Goal: Task Accomplishment & Management: Manage account settings

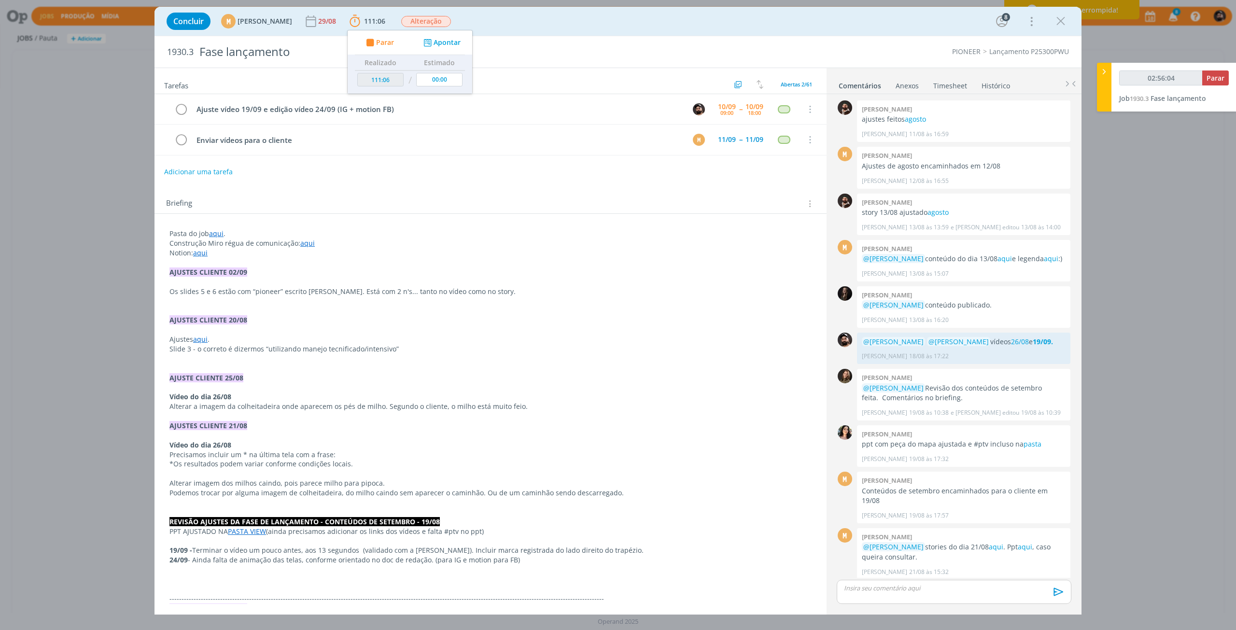
scroll to position [544, 0]
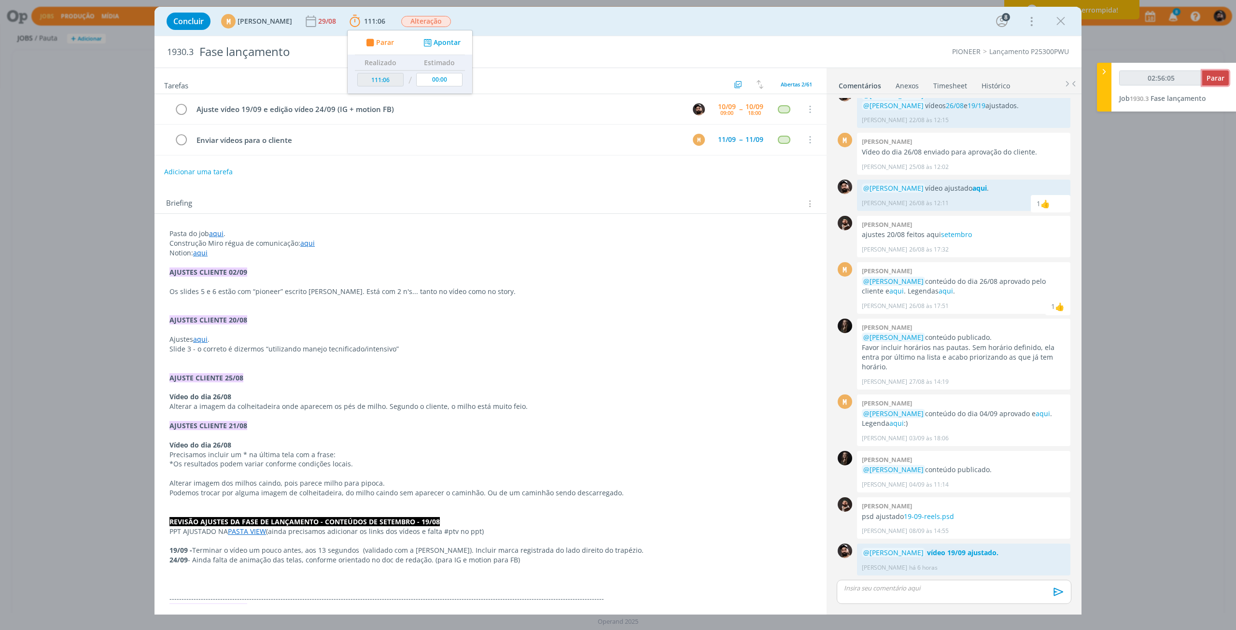
click at [1221, 81] on span "Parar" at bounding box center [1216, 77] width 18 height 9
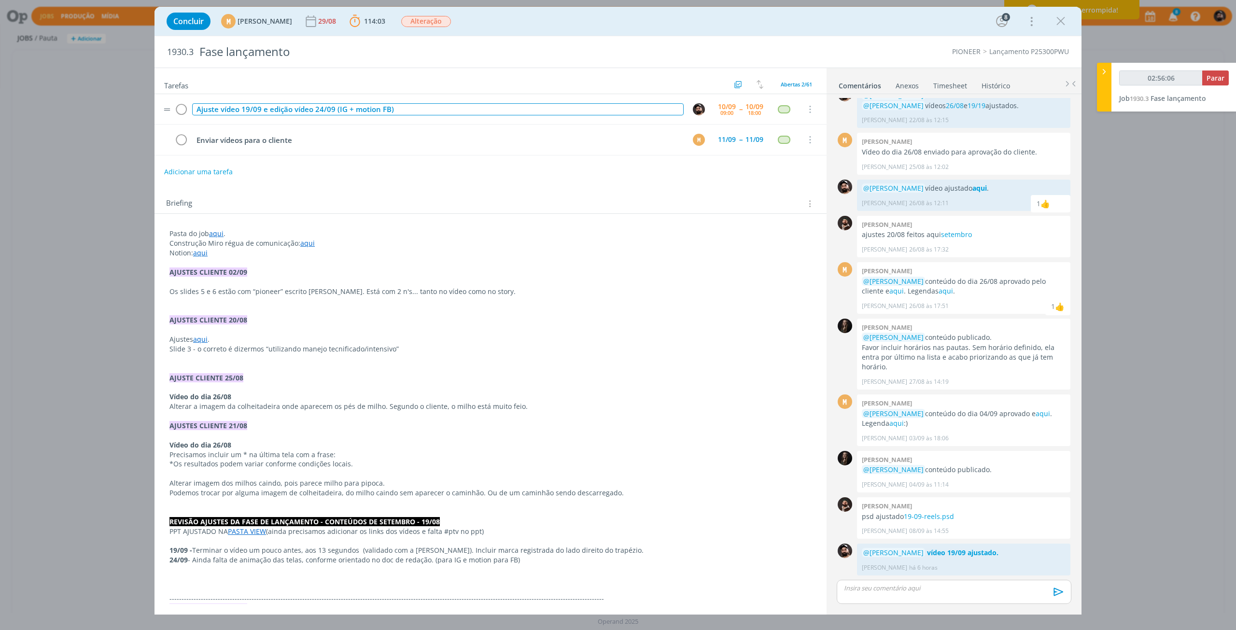
click at [296, 109] on div "Ajuste vídeo 19/09 e edição vídeo 24/09 (IG + motion FB)" at bounding box center [438, 109] width 492 height 12
copy div "Ajuste vídeo 19/09 e edição vídeo 24/09 (IG + motion FB)"
type input "02:57:00"
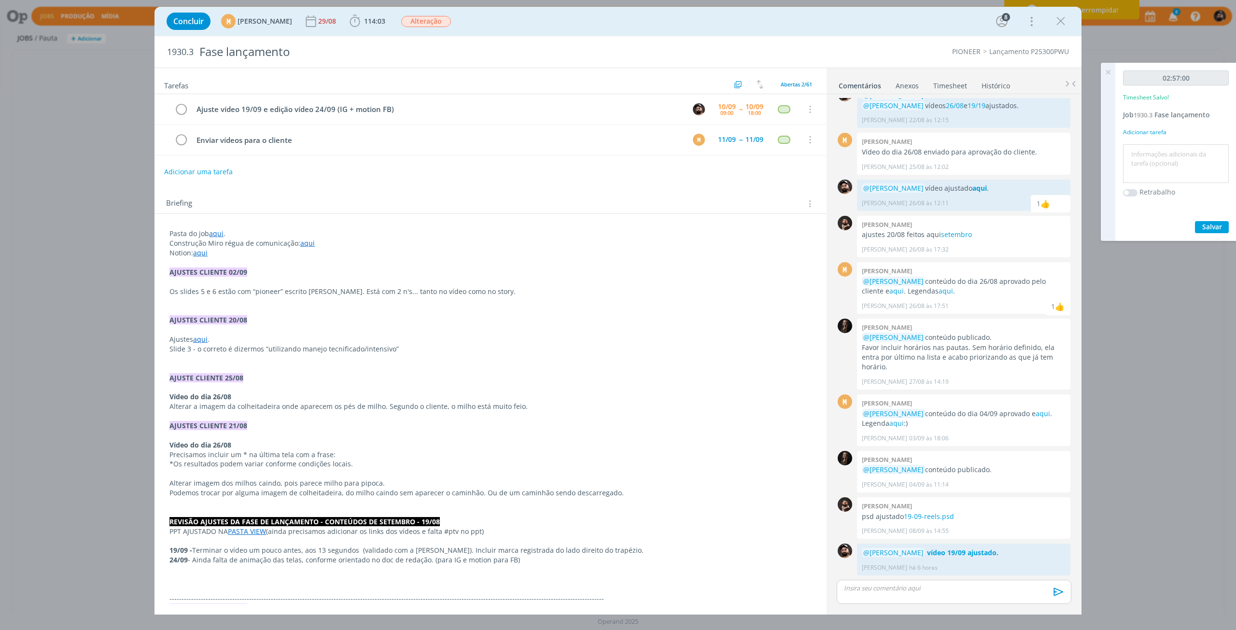
click at [1200, 162] on textarea at bounding box center [1176, 164] width 101 height 34
paste textarea "Ajuste vídeo 19/09 e edição vídeo 24/09 (IG + motion FB)"
type textarea "Ajuste vídeo 19/09 e edição vídeo 24/09 (IG + motion FB)"
click at [1221, 230] on span "Salvar" at bounding box center [1212, 226] width 20 height 9
click at [1066, 24] on icon "dialog" at bounding box center [1061, 21] width 14 height 14
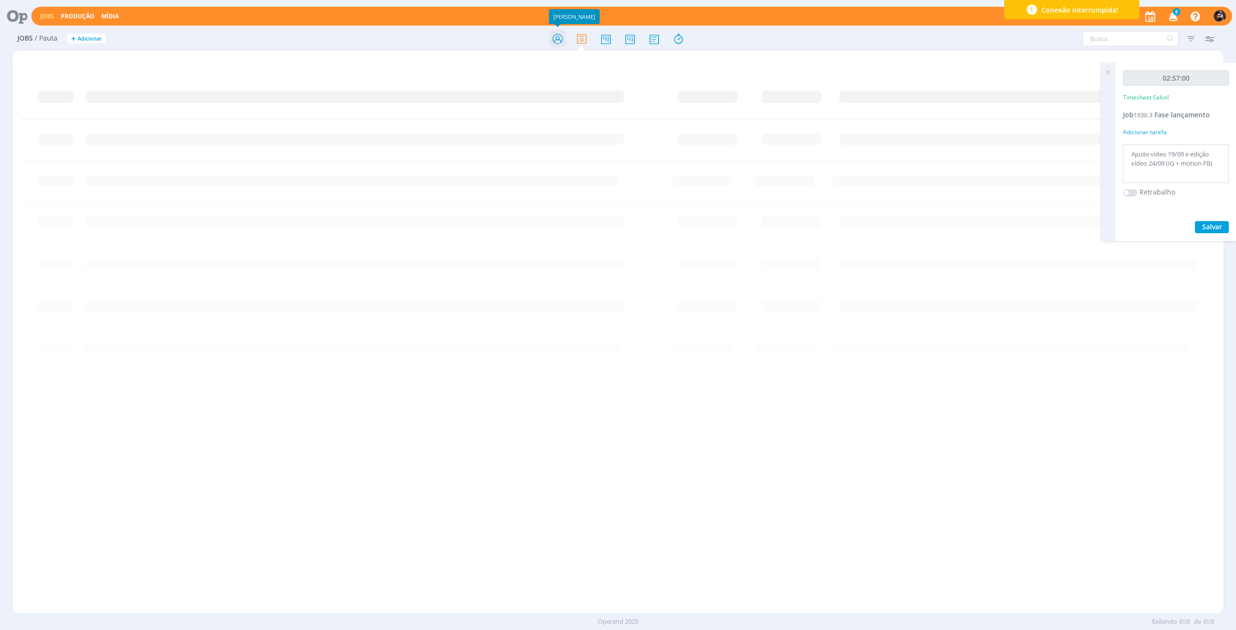
click at [550, 39] on icon at bounding box center [557, 38] width 17 height 19
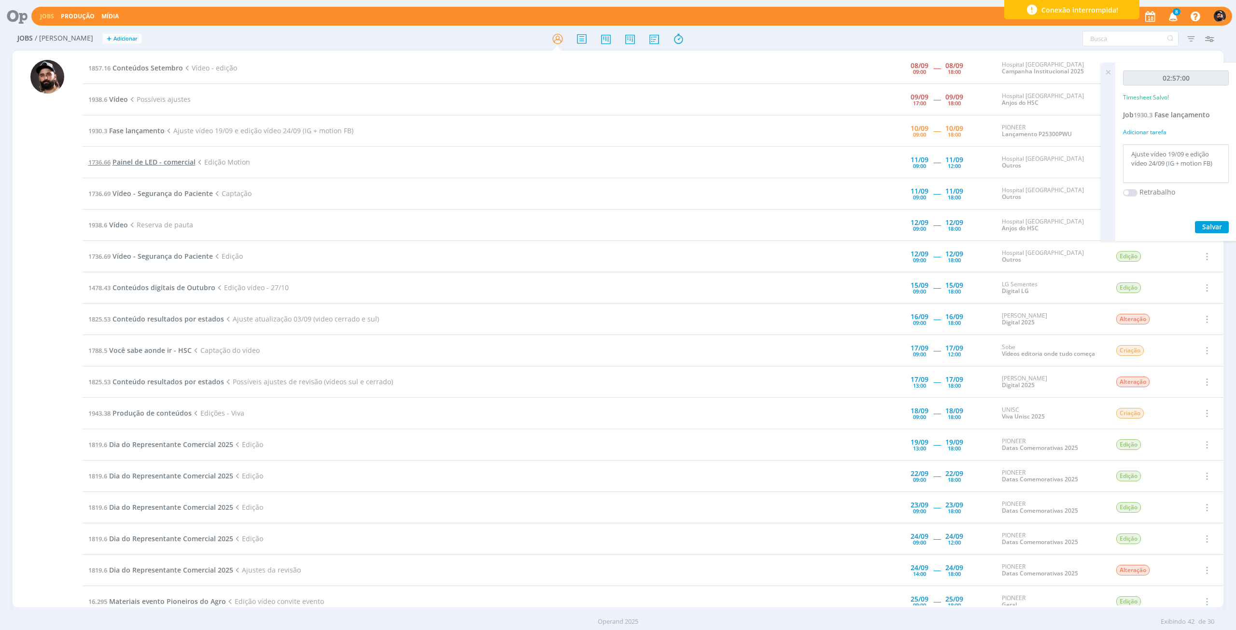
click at [152, 163] on span "Painel de LED - comercial" at bounding box center [154, 161] width 83 height 9
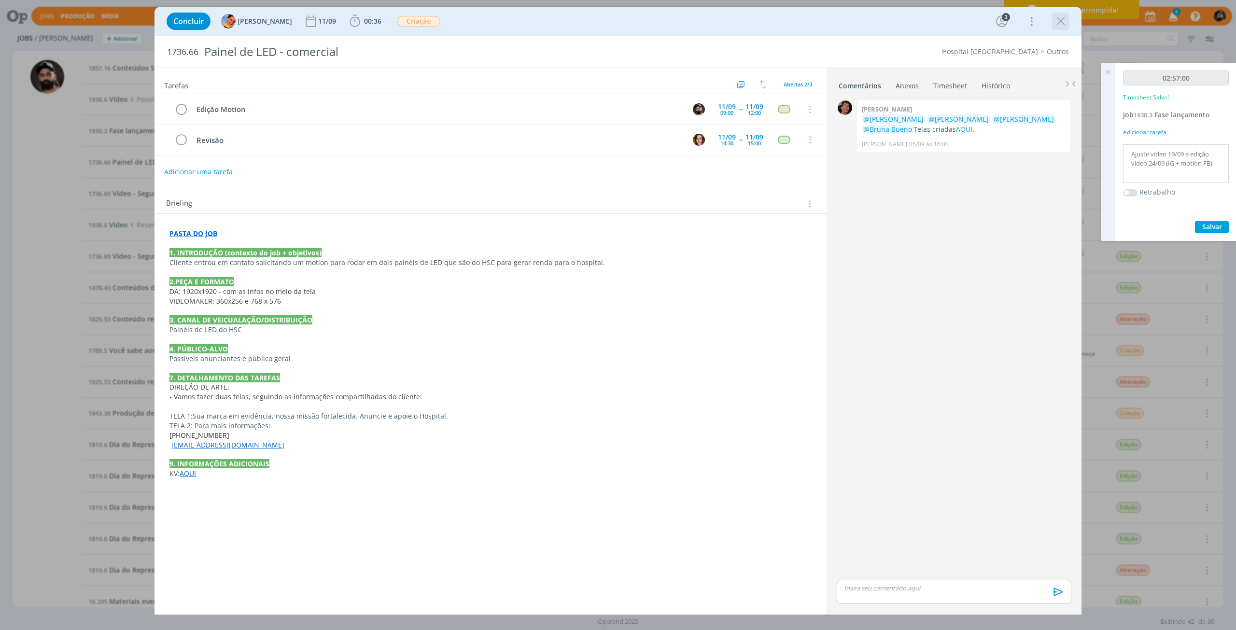
click at [1058, 19] on icon "dialog" at bounding box center [1061, 21] width 14 height 14
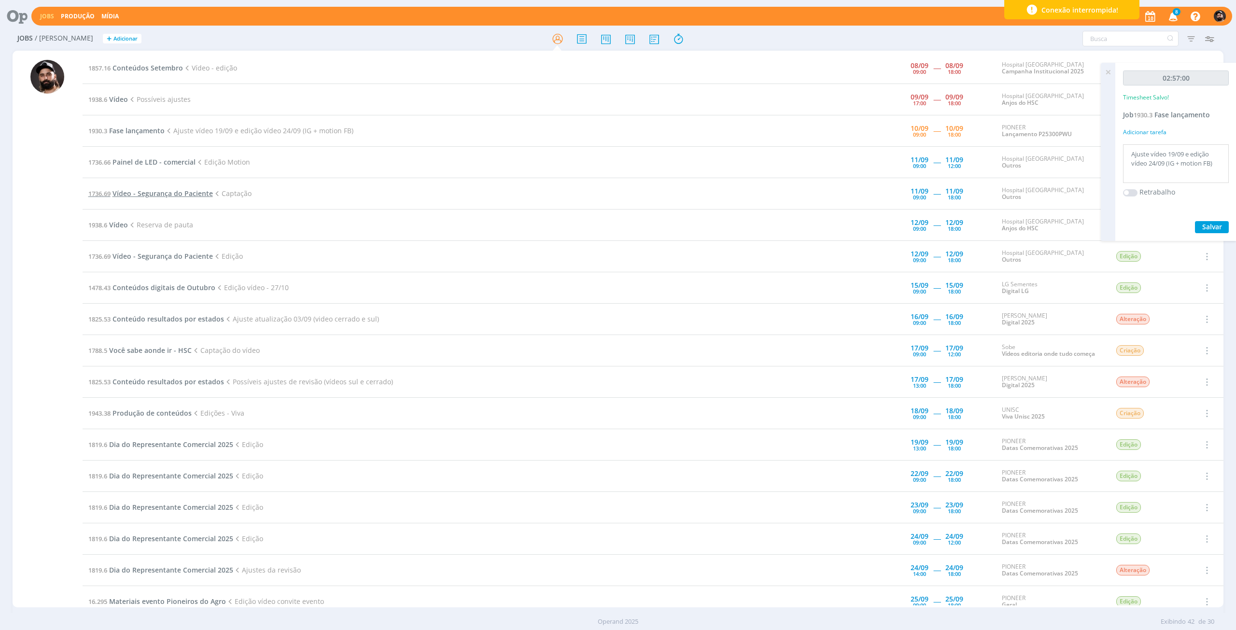
click at [144, 195] on span "Vídeo - Segurança do Paciente" at bounding box center [163, 193] width 100 height 9
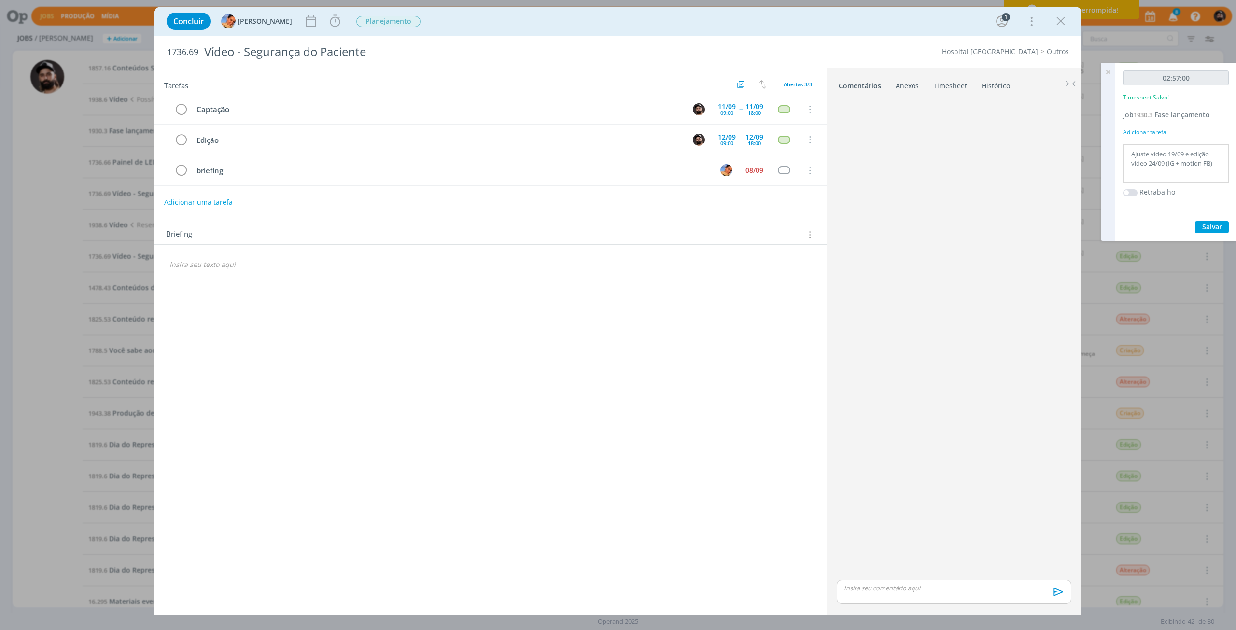
drag, startPoint x: 1059, startPoint y: 24, endPoint x: 434, endPoint y: 441, distance: 751.8
click at [1059, 24] on icon "dialog" at bounding box center [1061, 21] width 14 height 14
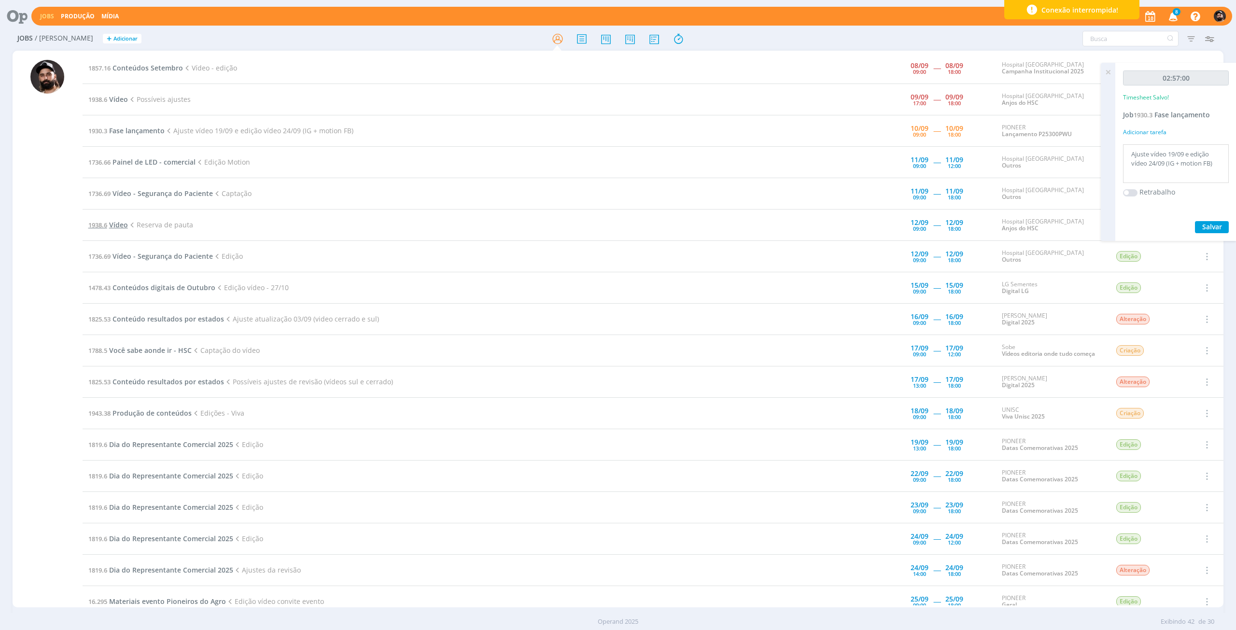
click at [121, 224] on span "Vídeo" at bounding box center [118, 224] width 19 height 9
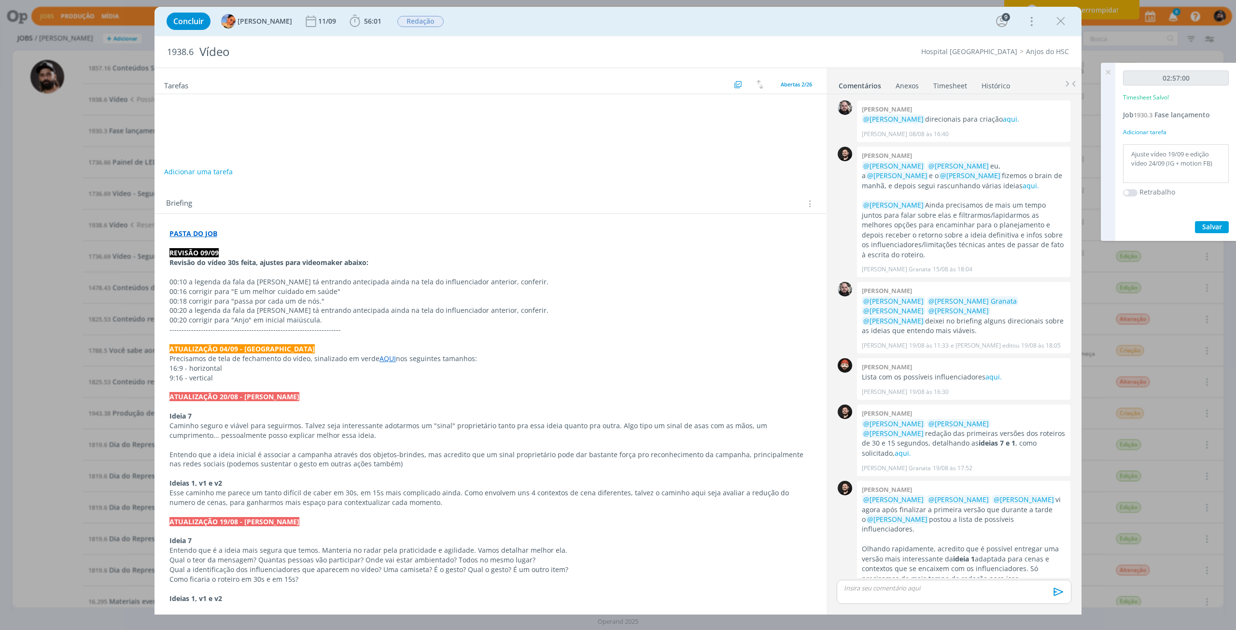
scroll to position [403, 0]
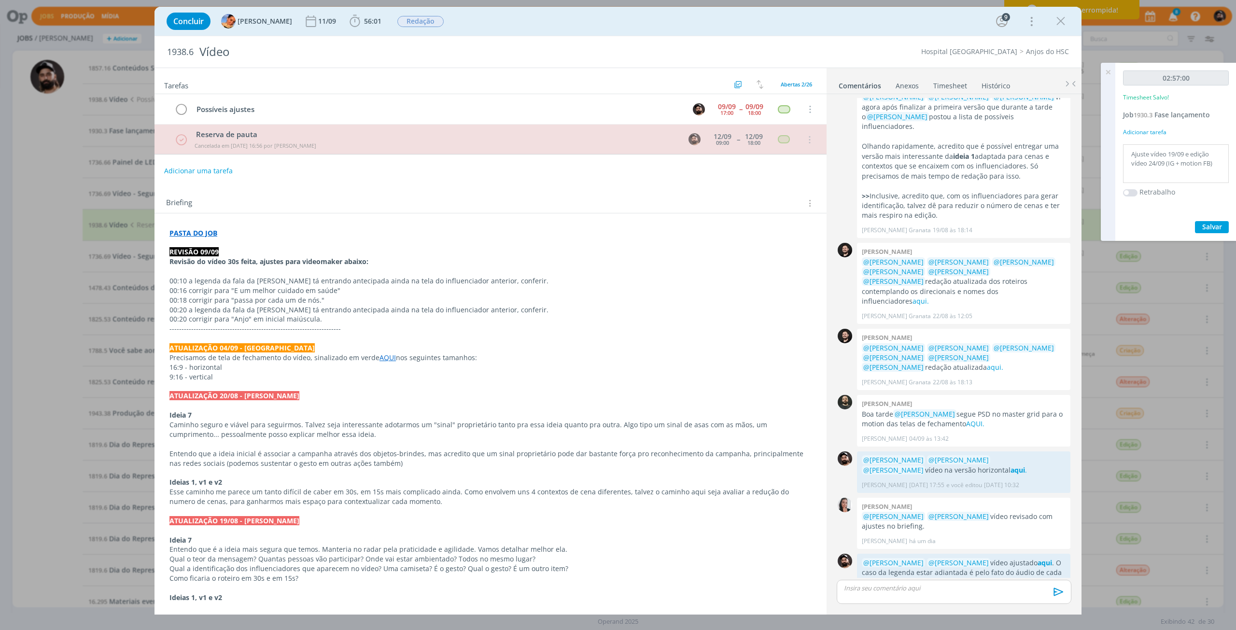
click at [204, 233] on strong "PASTA DO JOB" at bounding box center [193, 232] width 48 height 9
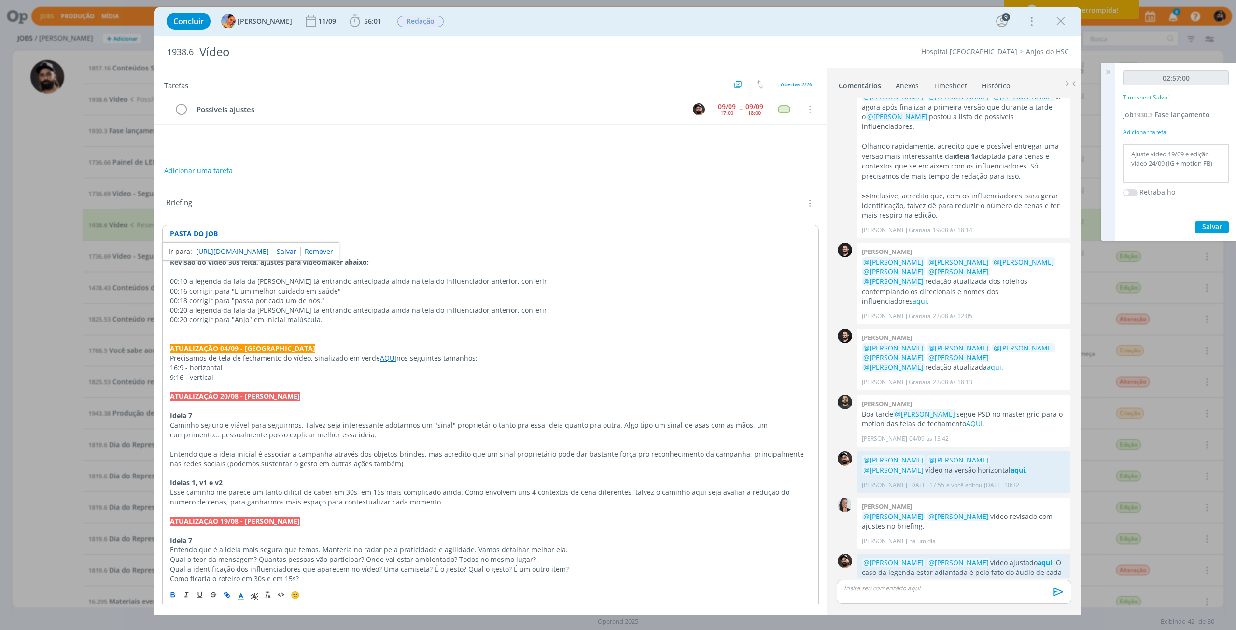
click at [217, 249] on link "[URL][DOMAIN_NAME]" at bounding box center [232, 251] width 73 height 13
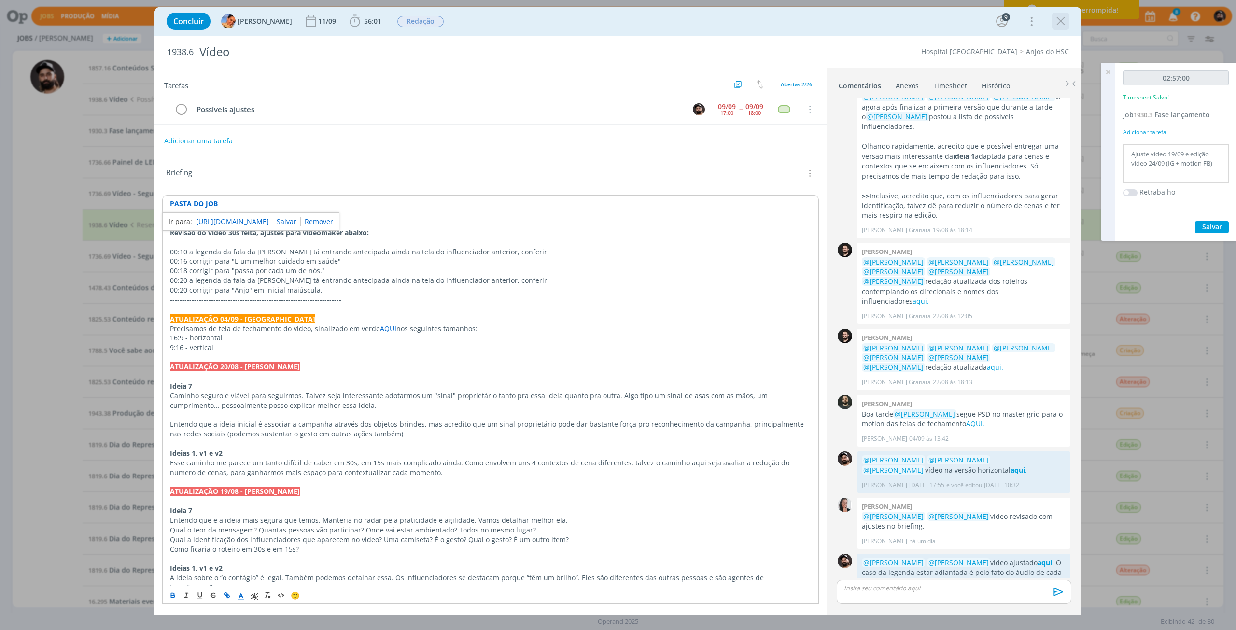
click at [1059, 22] on icon "dialog" at bounding box center [1061, 21] width 14 height 14
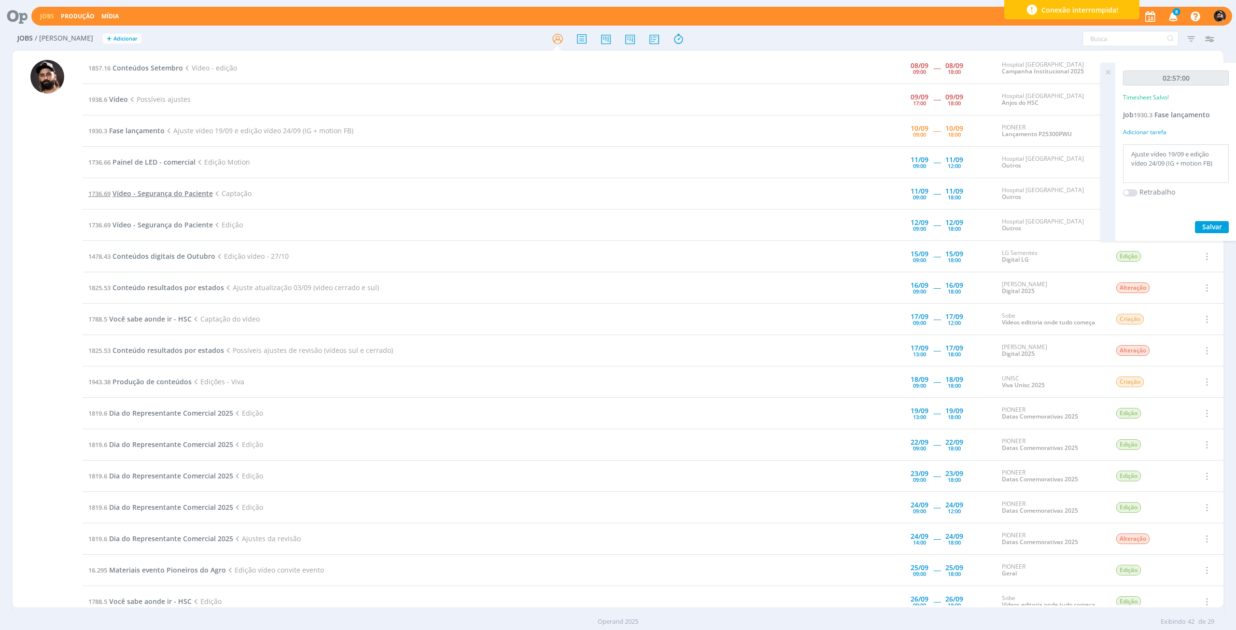
click at [161, 190] on span "Vídeo - Segurança do Paciente" at bounding box center [163, 193] width 100 height 9
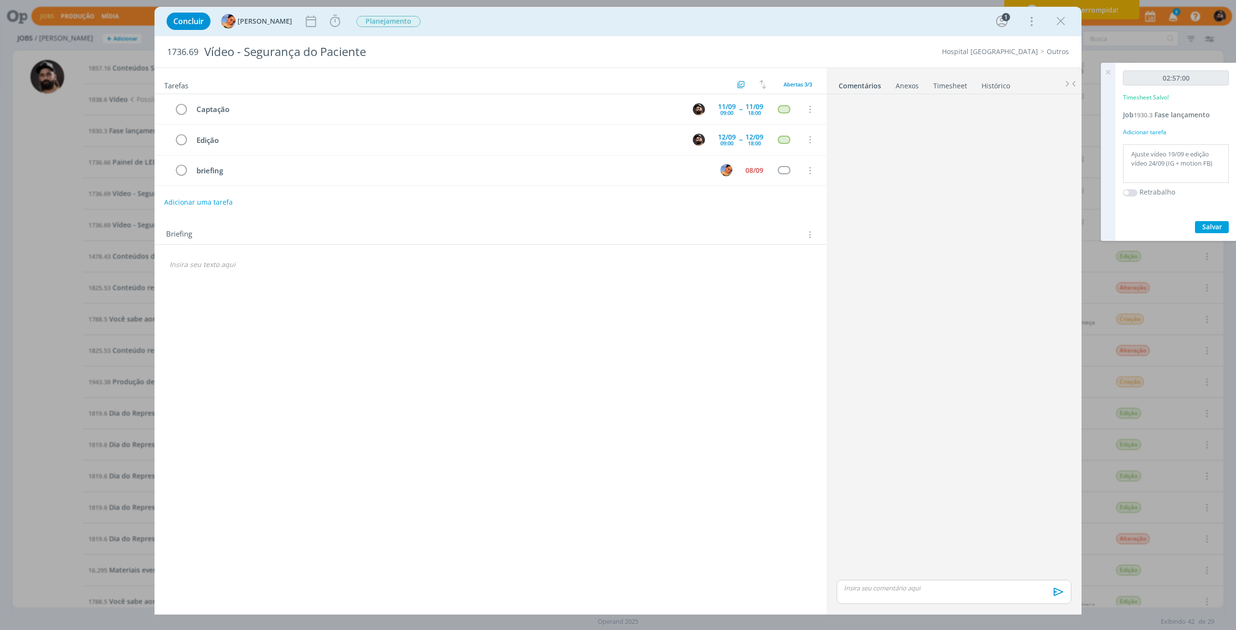
click at [1056, 18] on icon "dialog" at bounding box center [1061, 21] width 14 height 14
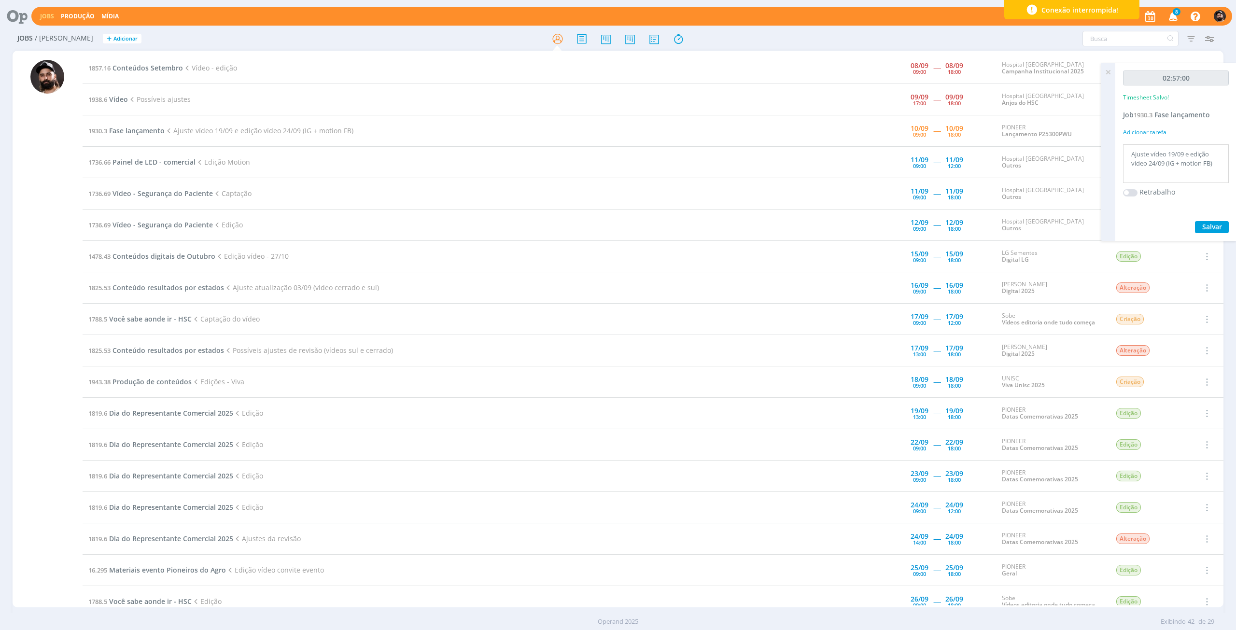
click at [1083, 56] on td "Hospital [GEOGRAPHIC_DATA] Institucional 2025" at bounding box center [1051, 68] width 111 height 31
click at [1083, 55] on td "Hospital [GEOGRAPHIC_DATA] Institucional 2025" at bounding box center [1051, 68] width 111 height 31
click at [1085, 99] on div "Hospital [GEOGRAPHIC_DATA]" at bounding box center [1051, 100] width 99 height 14
click at [130, 129] on span "Fase lançamento" at bounding box center [137, 130] width 56 height 9
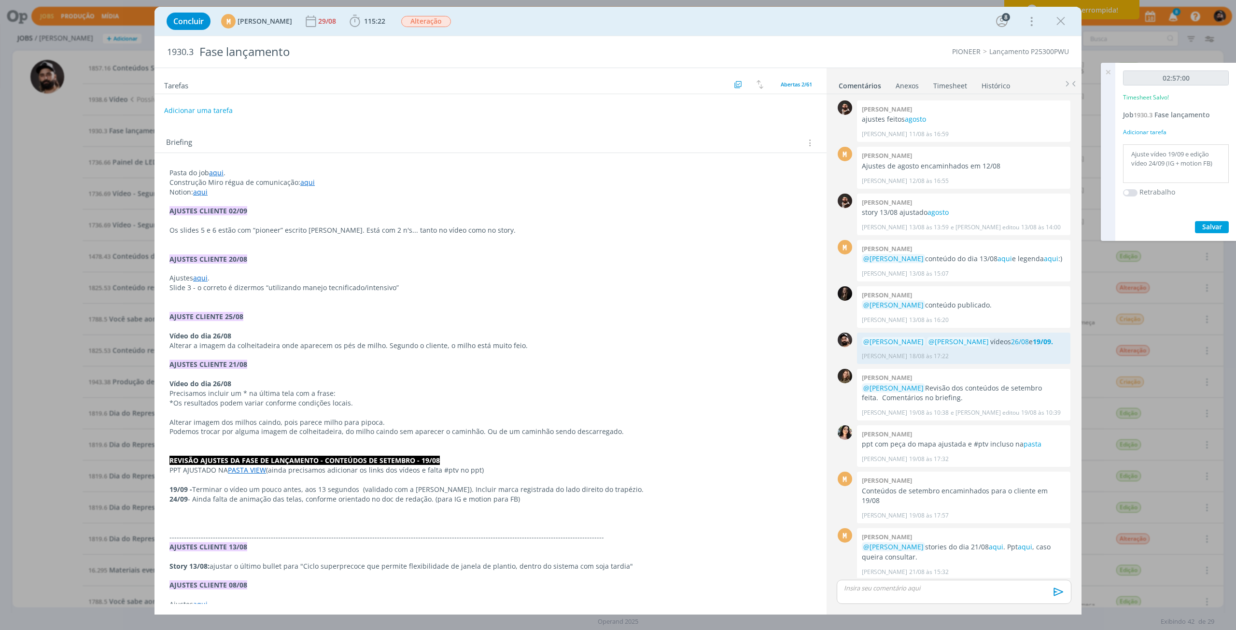
scroll to position [544, 0]
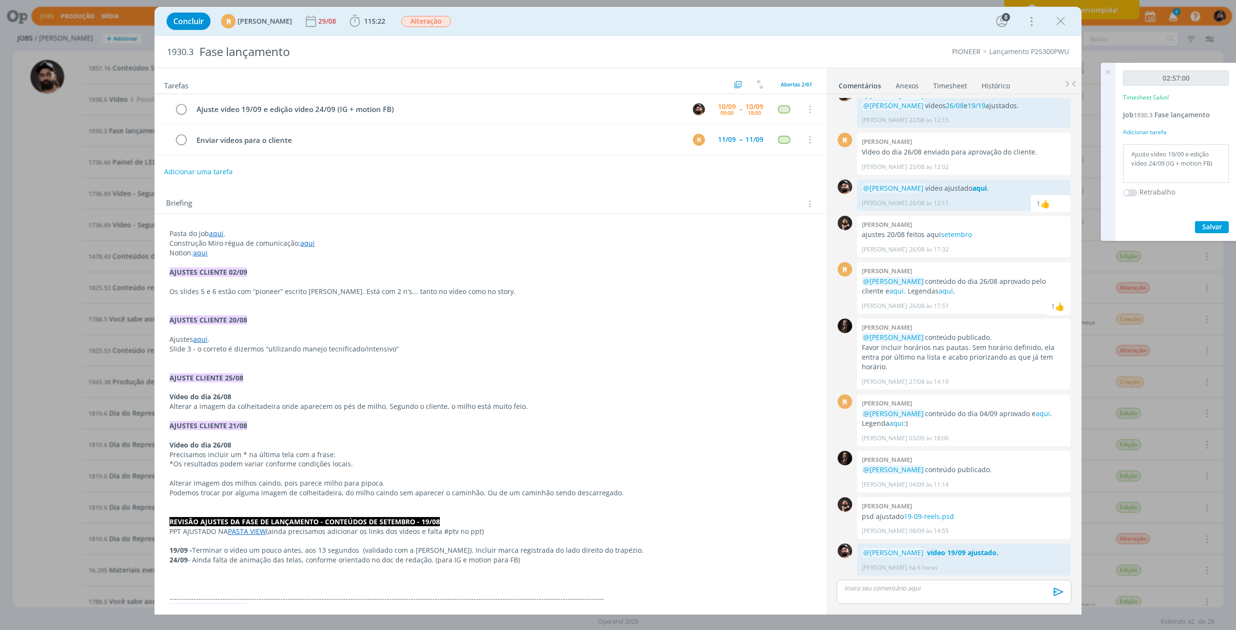
click at [215, 233] on link "aqui" at bounding box center [216, 233] width 14 height 9
click at [228, 252] on link "[URL][DOMAIN_NAME]" at bounding box center [232, 252] width 73 height 13
click at [886, 591] on p "dialog" at bounding box center [954, 588] width 219 height 9
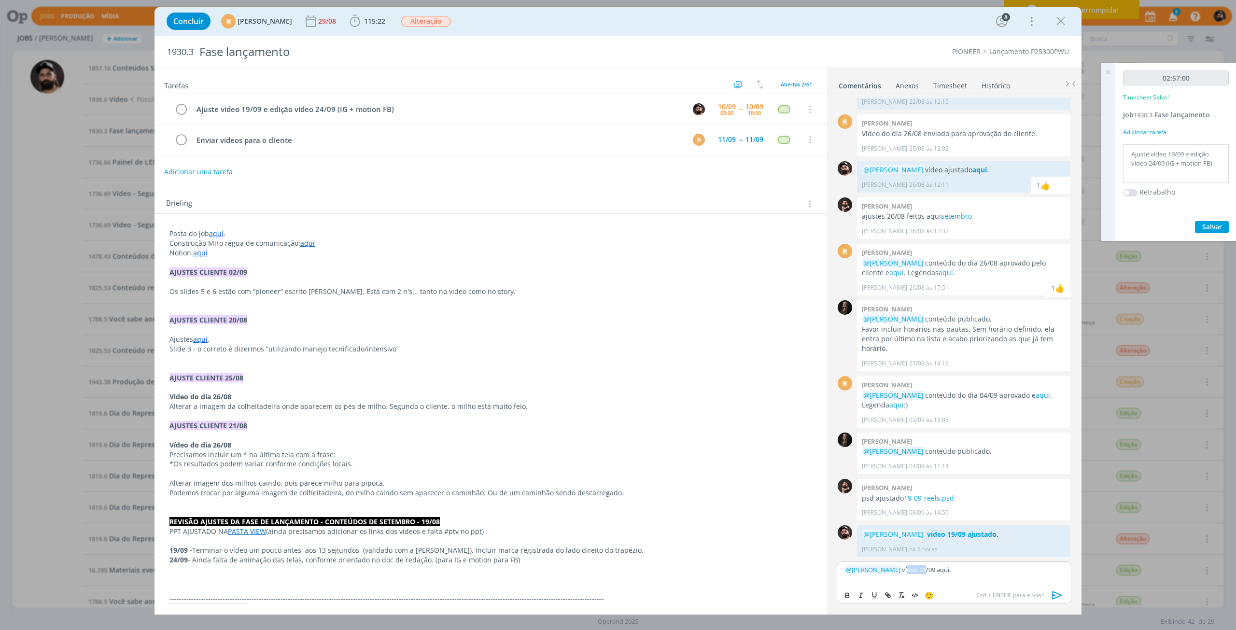
drag, startPoint x: 926, startPoint y: 570, endPoint x: 1022, endPoint y: 565, distance: 96.3
click at [994, 565] on div "﻿ @ [PERSON_NAME] ﻿ vídeo 24/09 aqui." at bounding box center [954, 574] width 235 height 24
click at [919, 575] on div "﻿ @ [PERSON_NAME] ﻿ vídeo 24/09 aqui." at bounding box center [954, 574] width 235 height 24
click at [964, 574] on p "﻿ @ [PERSON_NAME] ﻿ vídeo 24/09 aqui." at bounding box center [954, 569] width 219 height 9
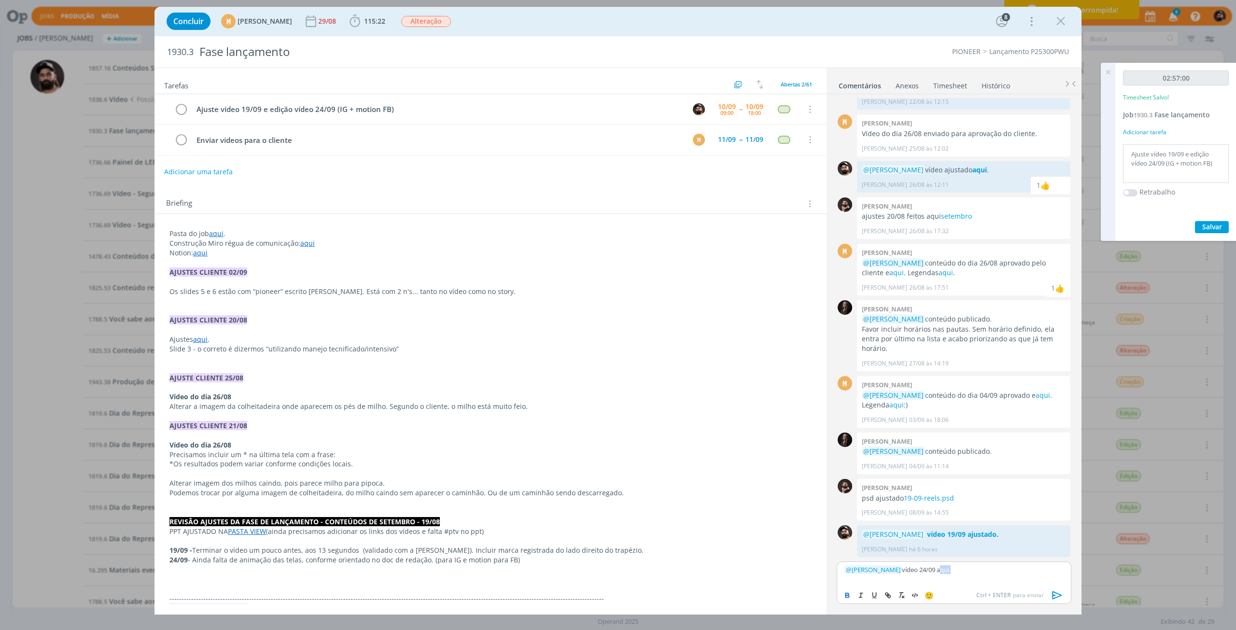
click at [847, 593] on icon "dialog" at bounding box center [847, 594] width 3 height 2
click at [888, 596] on icon "dialog" at bounding box center [889, 596] width 3 height 3
paste input "[URL][DOMAIN_NAME]"
type input "[URL][DOMAIN_NAME]"
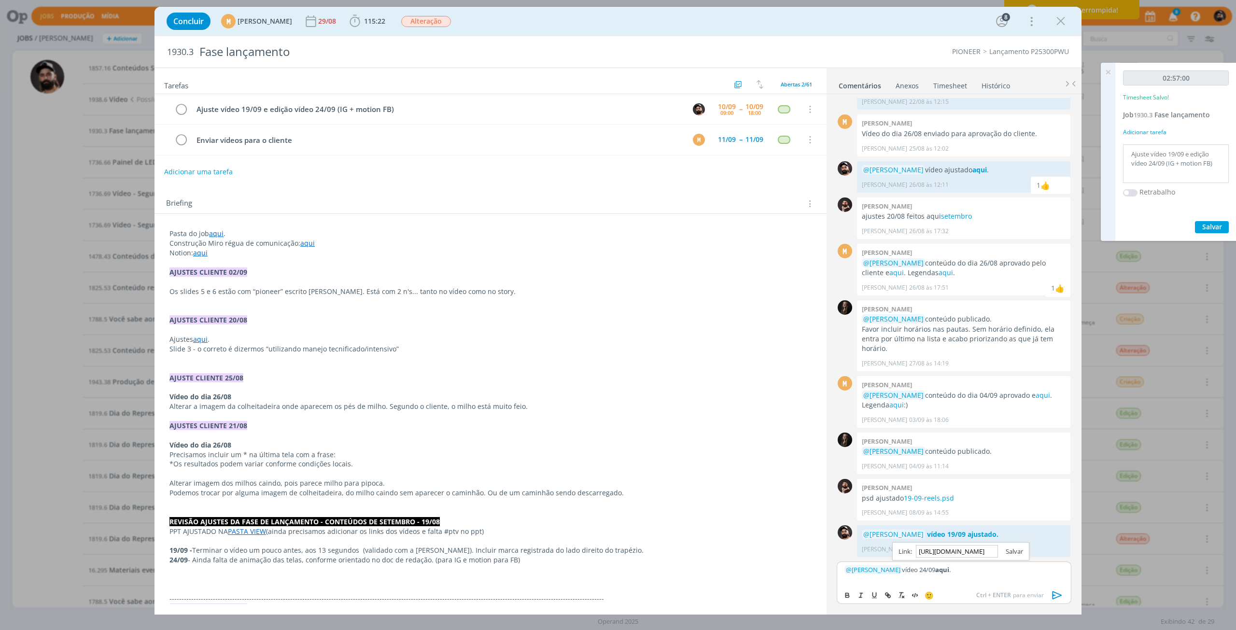
click at [1010, 551] on link "dialog" at bounding box center [1010, 551] width 25 height 9
click at [1023, 592] on span "Ctrl + ENTER para enviar" at bounding box center [1010, 595] width 68 height 9
click at [1057, 598] on icon "dialog" at bounding box center [1058, 596] width 10 height 8
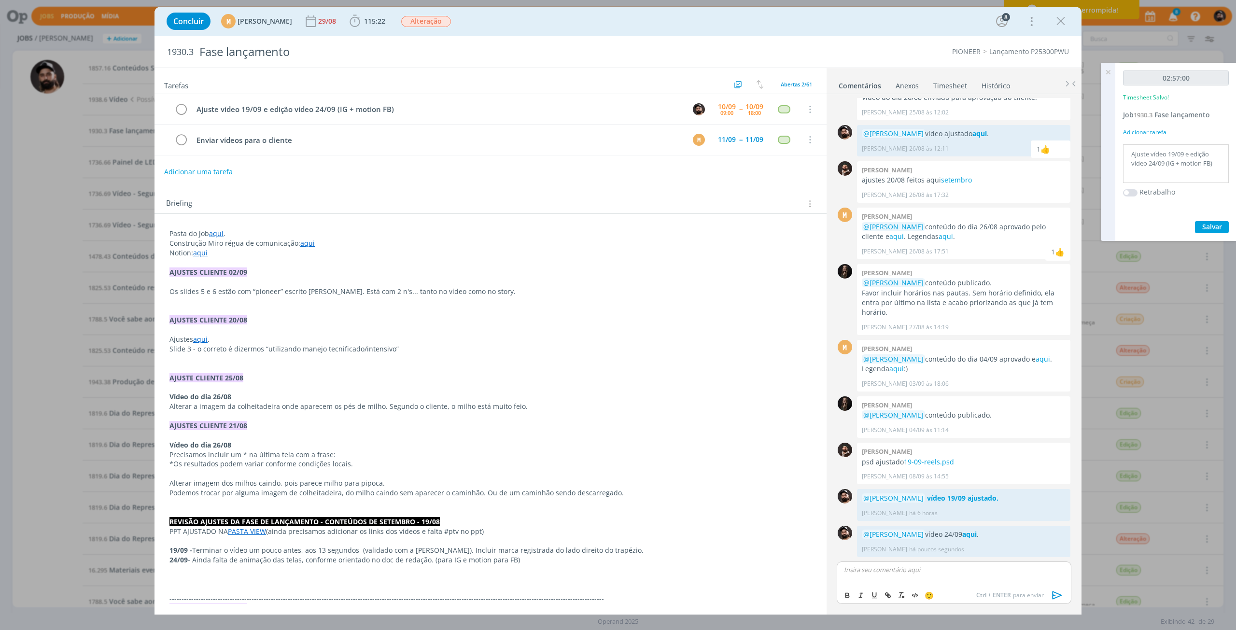
click at [1110, 72] on icon at bounding box center [1108, 72] width 17 height 19
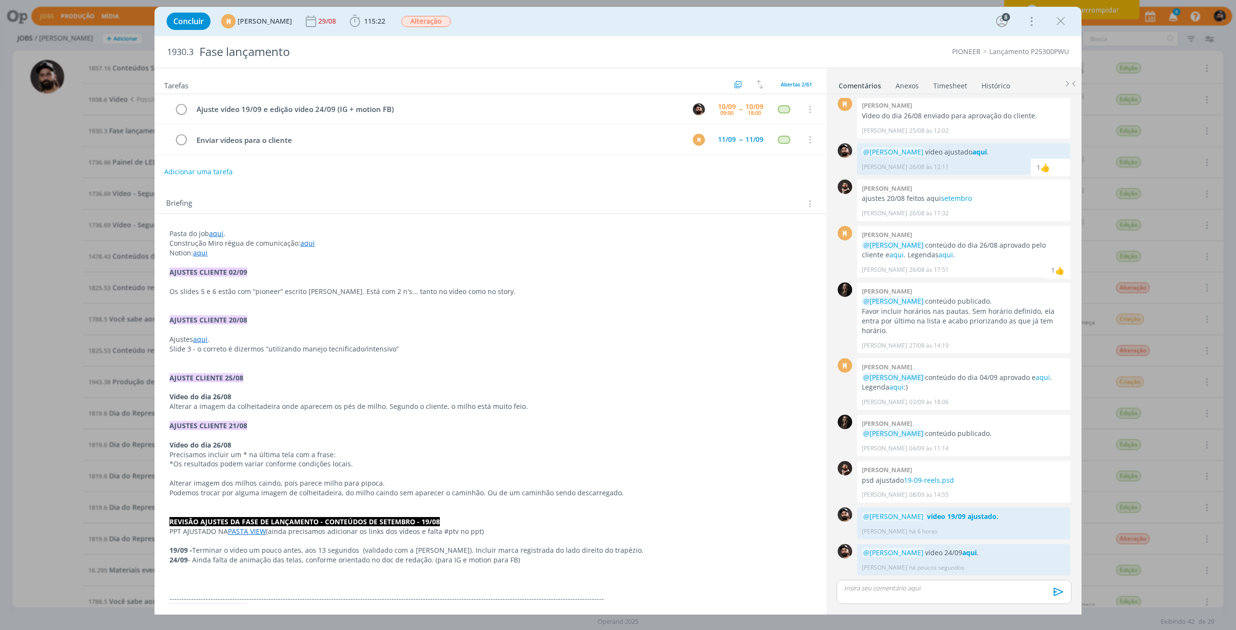
scroll to position [580, 0]
click at [184, 113] on icon "dialog" at bounding box center [181, 109] width 14 height 14
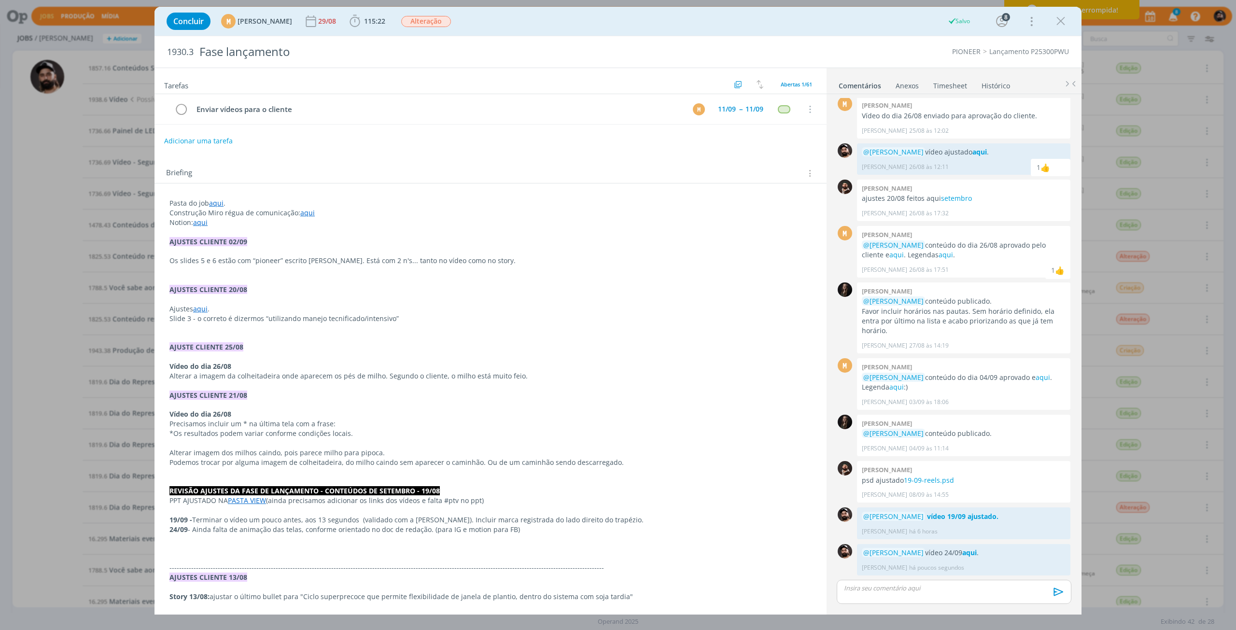
click at [1063, 24] on icon "dialog" at bounding box center [1061, 21] width 14 height 14
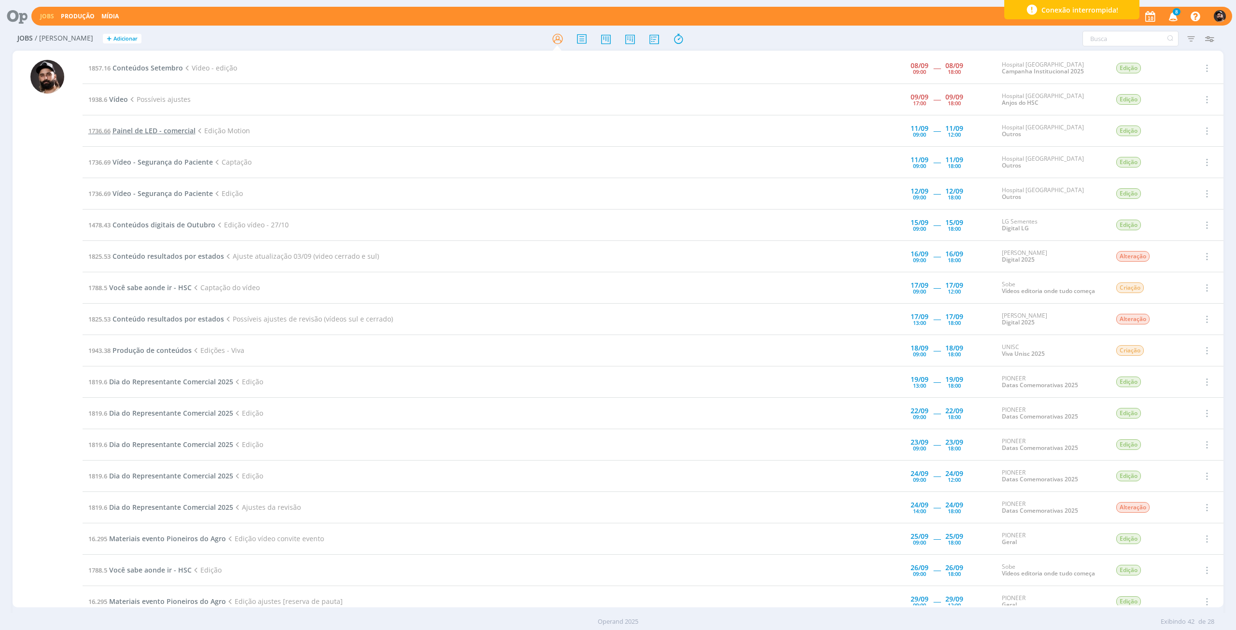
click at [151, 131] on span "Painel de LED - comercial" at bounding box center [154, 130] width 83 height 9
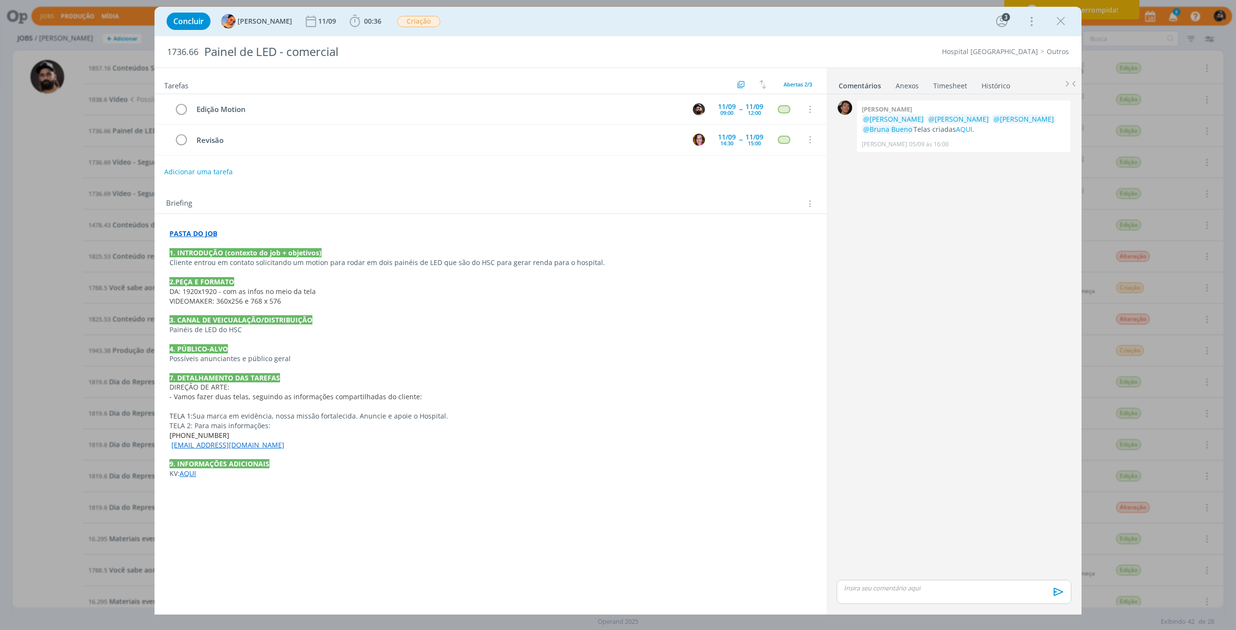
click at [1063, 20] on icon "dialog" at bounding box center [1061, 21] width 14 height 14
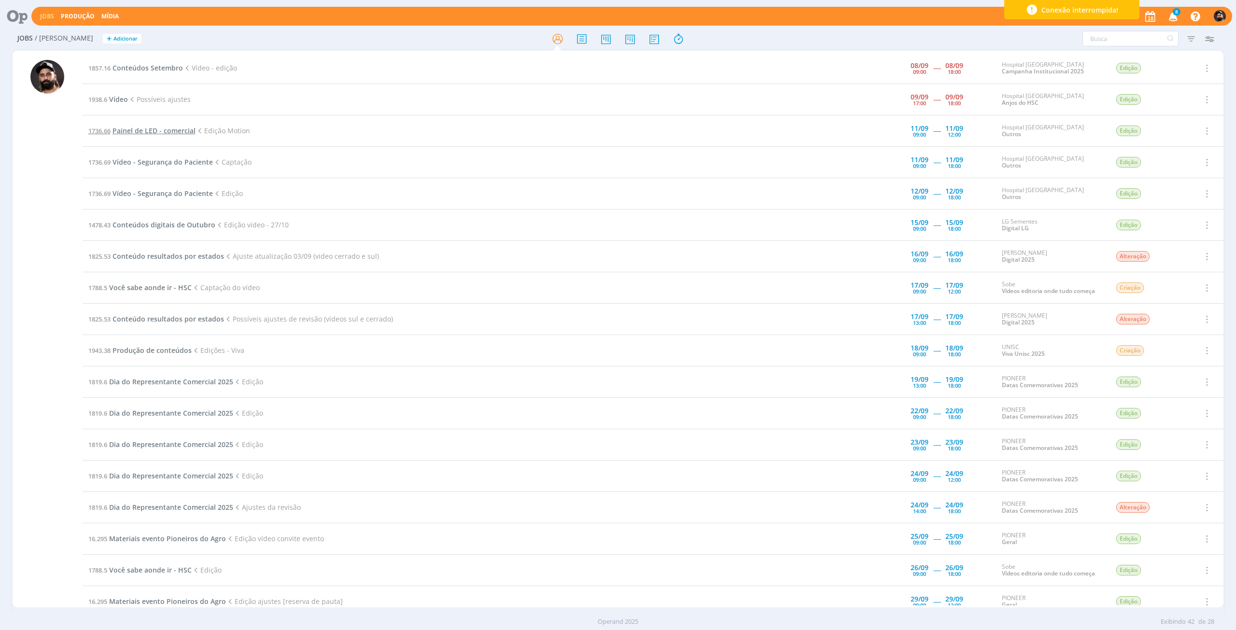
click at [161, 130] on span "Painel de LED - comercial" at bounding box center [154, 130] width 83 height 9
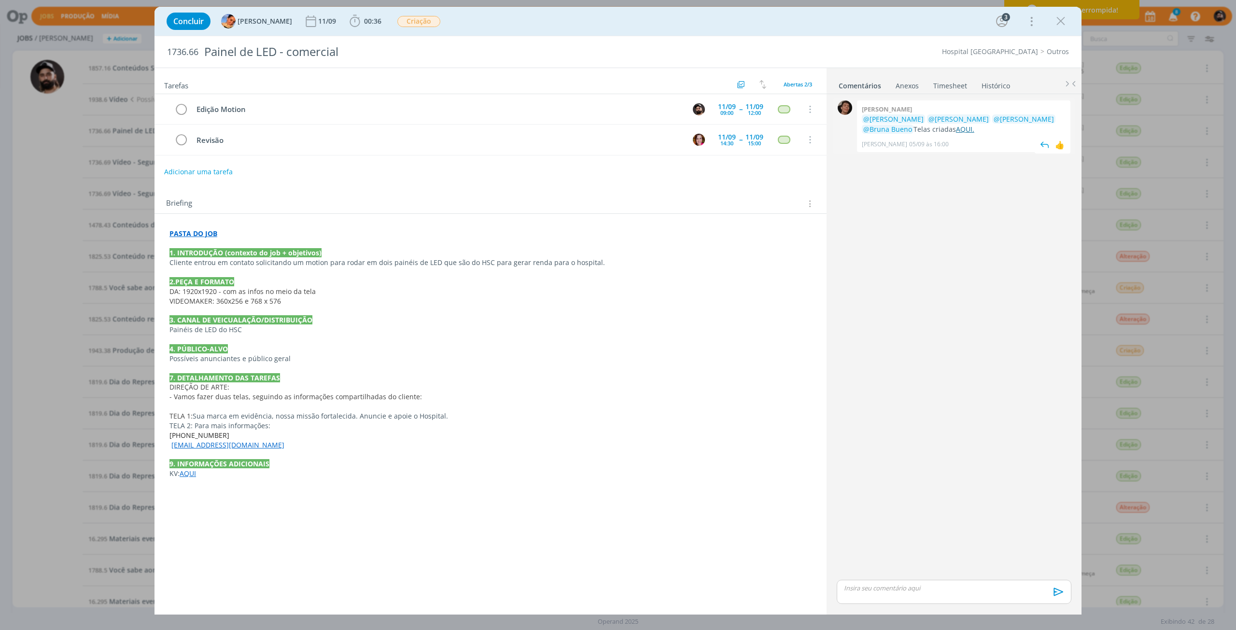
click at [956, 133] on link "AQUI." at bounding box center [965, 129] width 18 height 9
click at [1057, 24] on icon "dialog" at bounding box center [1061, 21] width 14 height 14
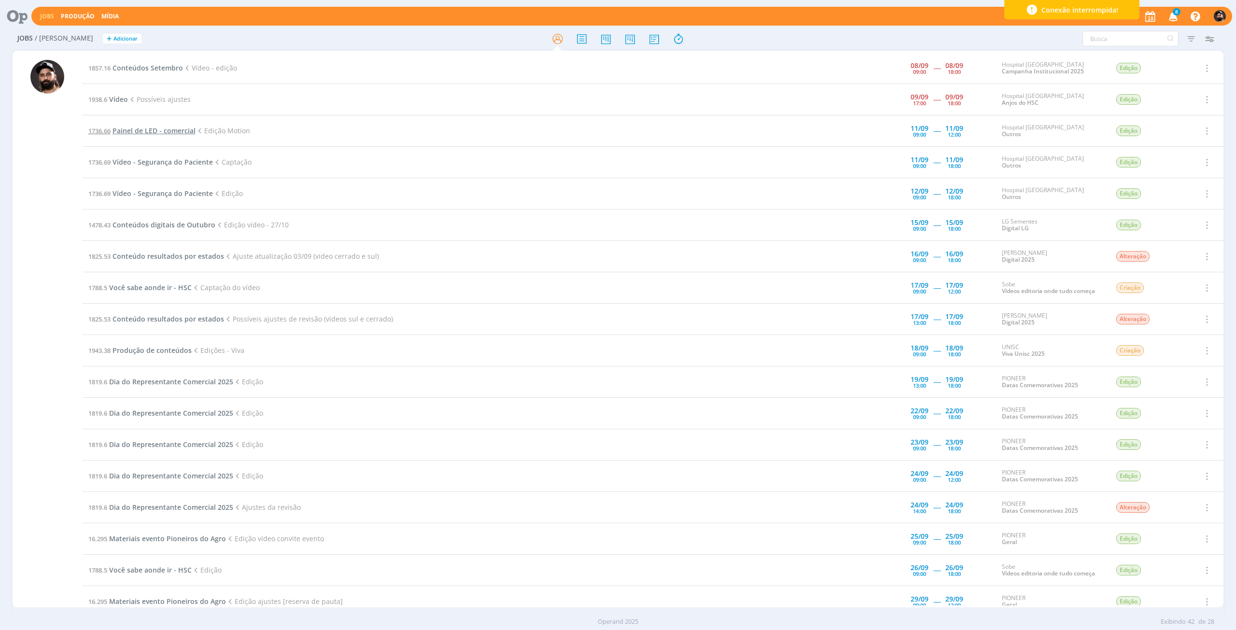
click at [167, 133] on span "Painel de LED - comercial" at bounding box center [154, 130] width 83 height 9
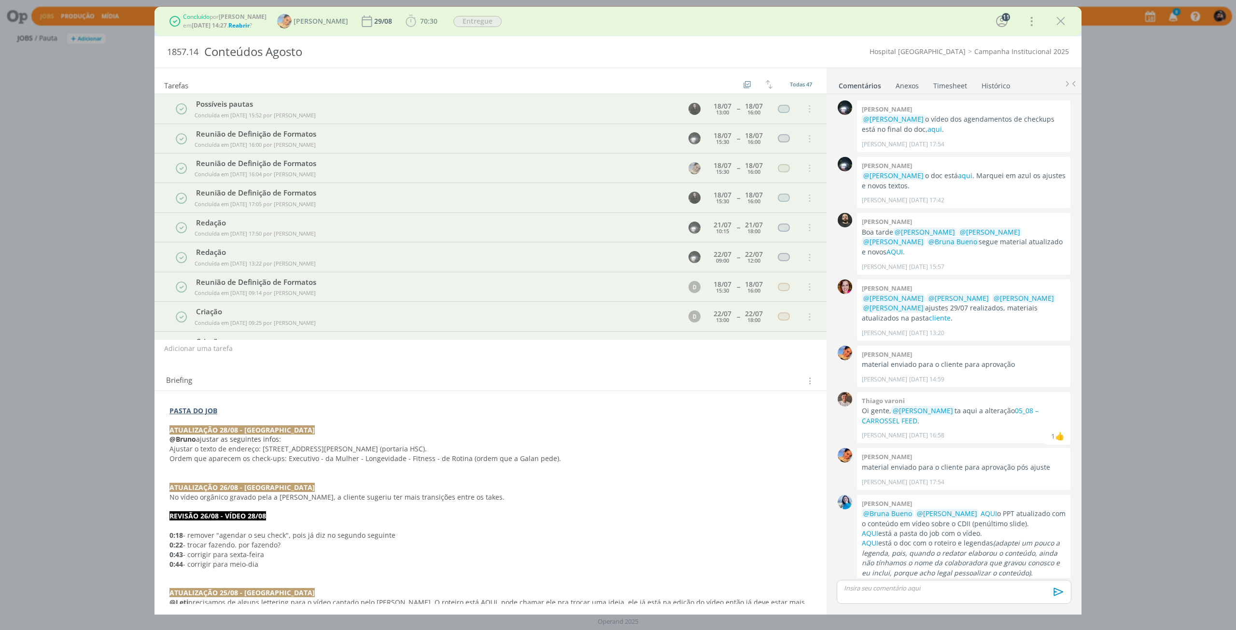
scroll to position [952, 0]
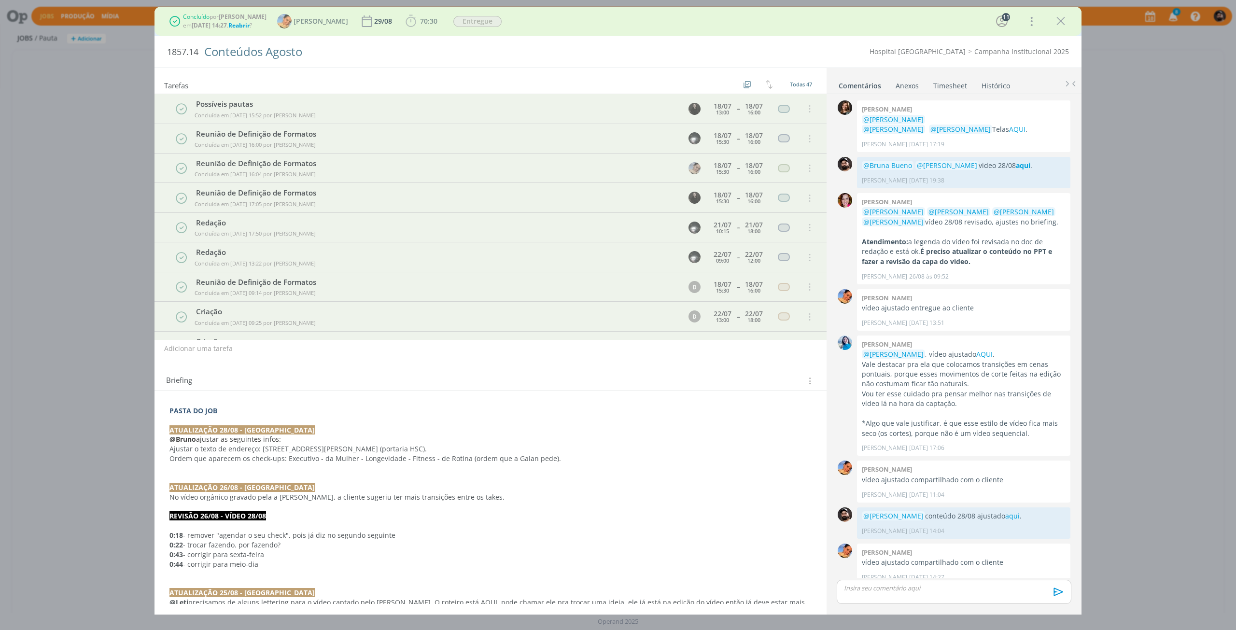
drag, startPoint x: 0, startPoint y: 0, endPoint x: 537, endPoint y: 48, distance: 539.6
click at [537, 48] on div "Conteúdos Agosto" at bounding box center [444, 52] width 489 height 24
